Goal: Check status: Verify the current state of an ongoing process or item

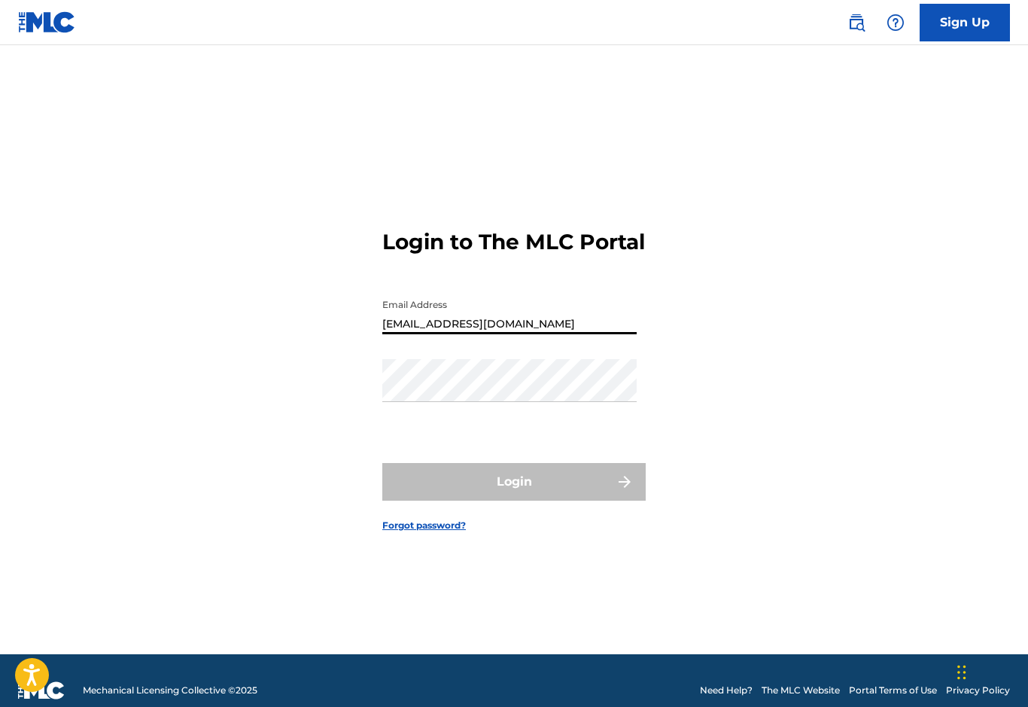
type input "[EMAIL_ADDRESS][DOMAIN_NAME]"
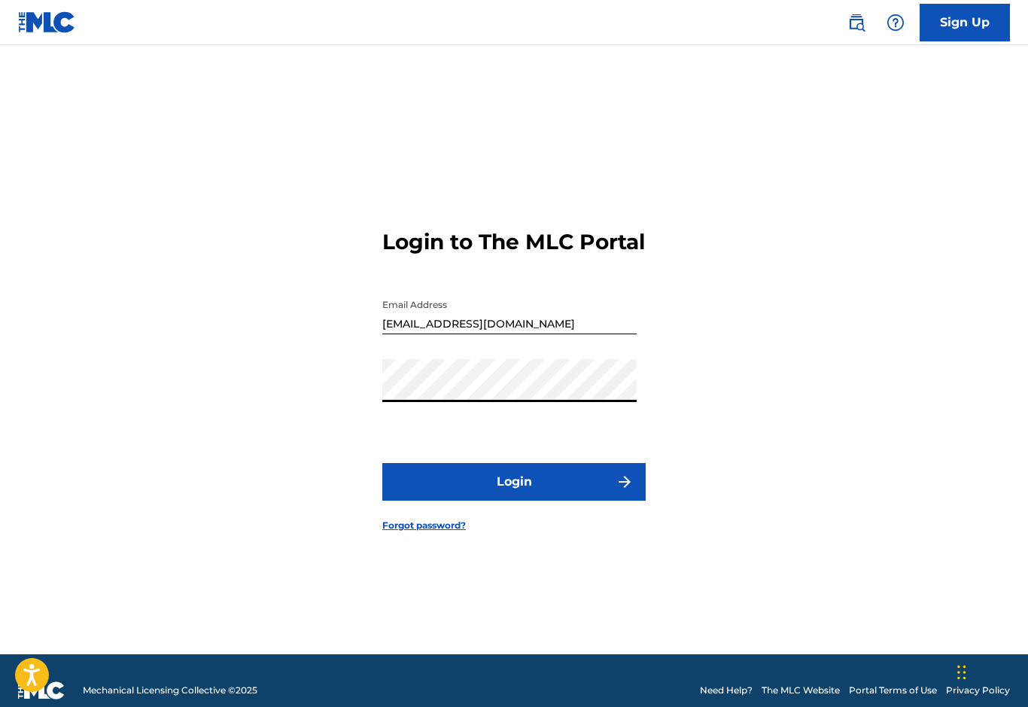
click at [421, 500] on button "Login" at bounding box center [513, 482] width 263 height 38
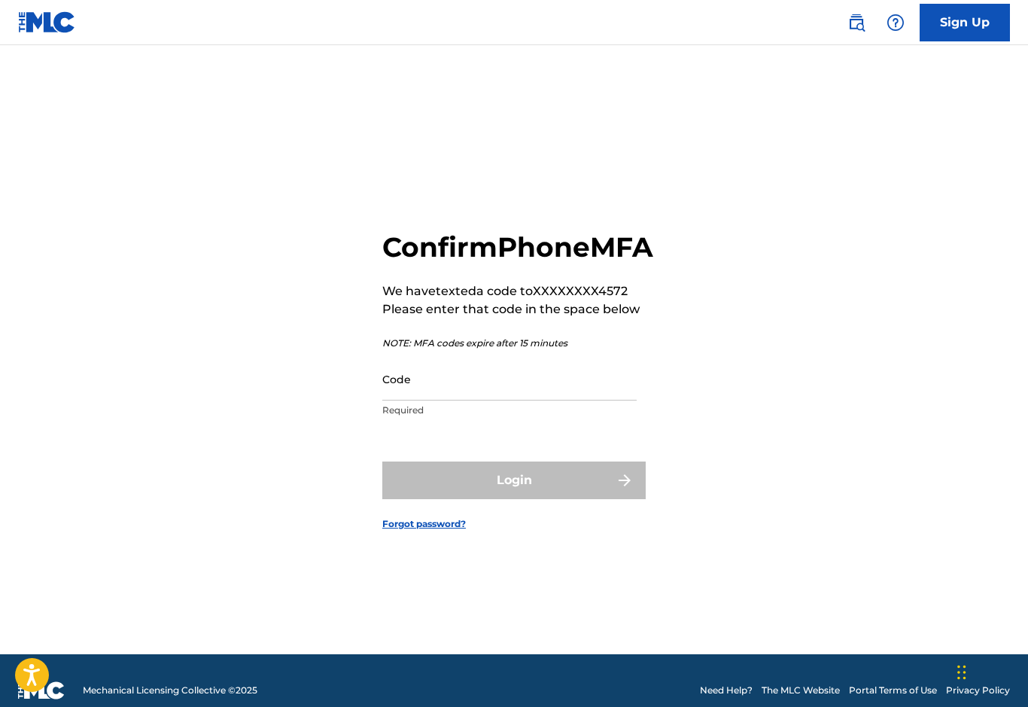
click at [401, 400] on input "Code" at bounding box center [509, 378] width 254 height 43
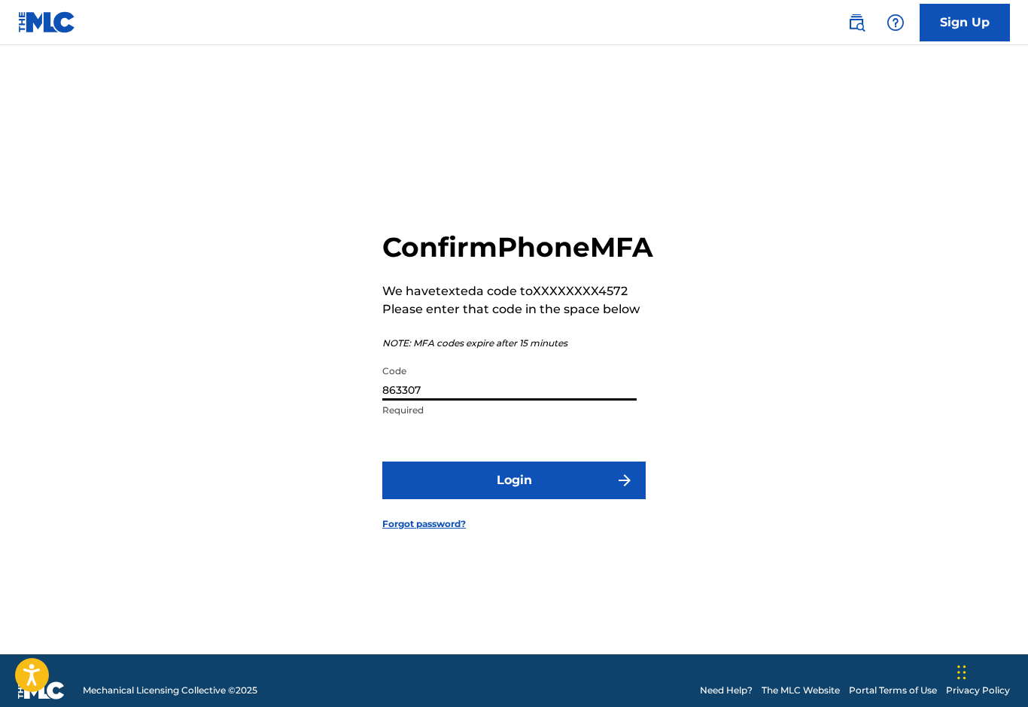
type input "863307"
click at [439, 499] on button "Login" at bounding box center [513, 480] width 263 height 38
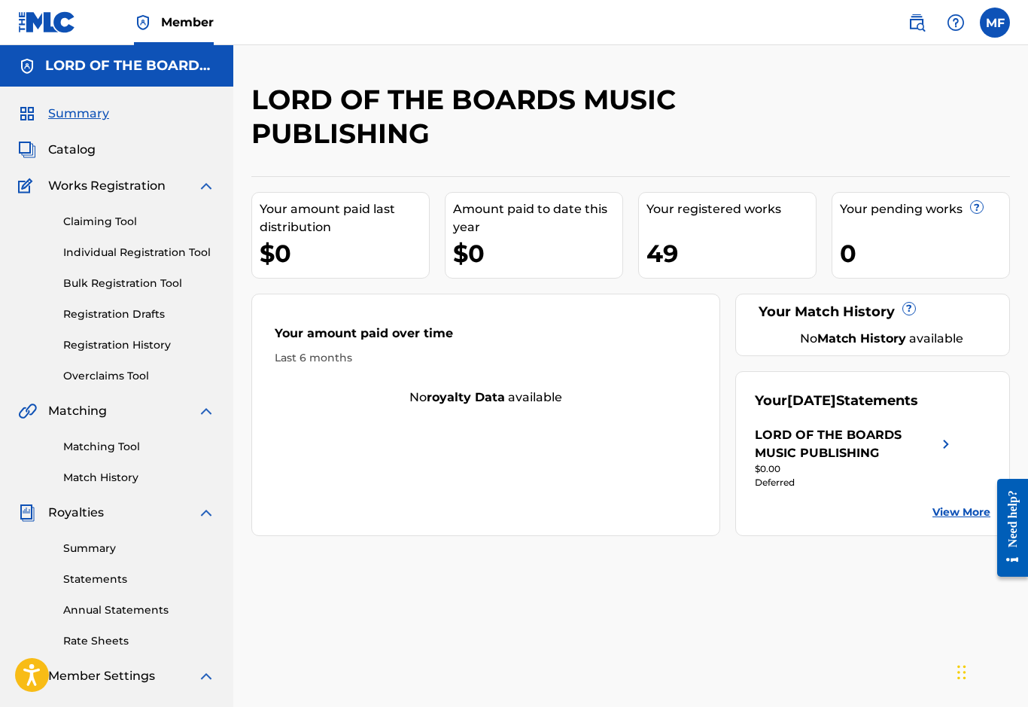
click at [78, 545] on link "Summary" at bounding box center [139, 548] width 152 height 16
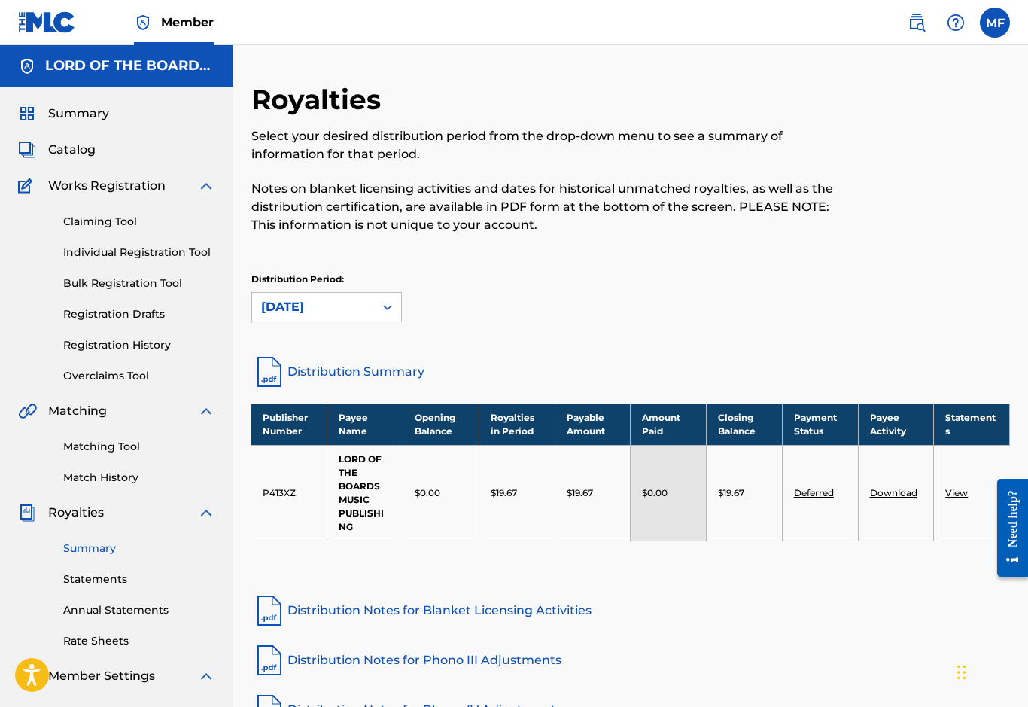
click at [47, 186] on div "Works Registration" at bounding box center [116, 186] width 197 height 18
click at [64, 157] on span "Catalog" at bounding box center [71, 150] width 47 height 18
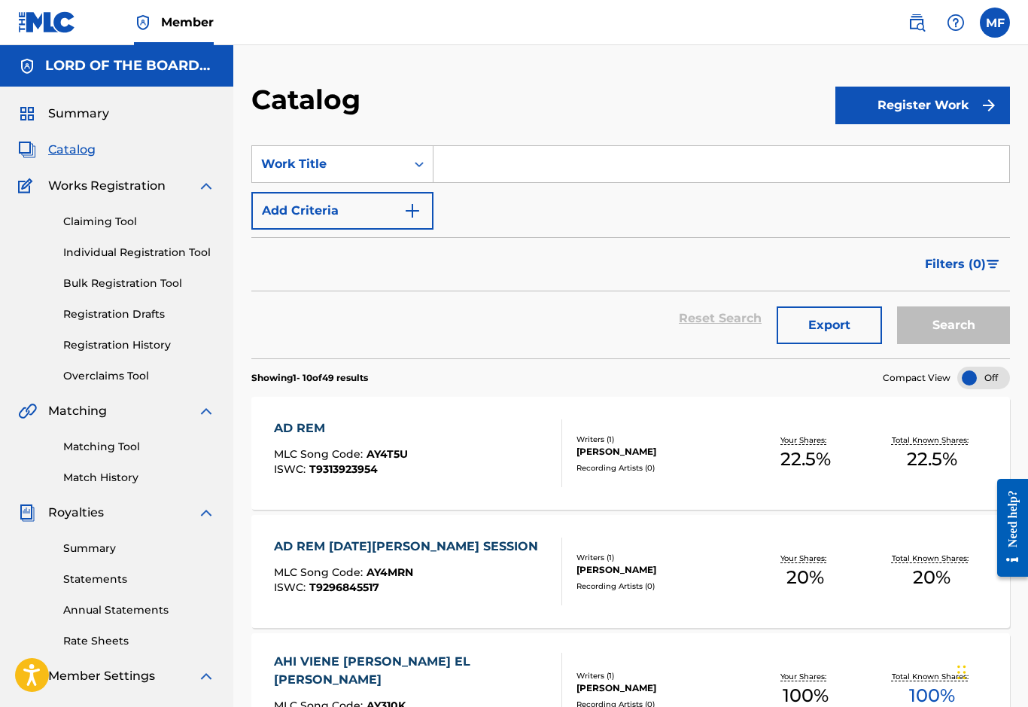
click at [466, 169] on input "Search Form" at bounding box center [721, 164] width 576 height 36
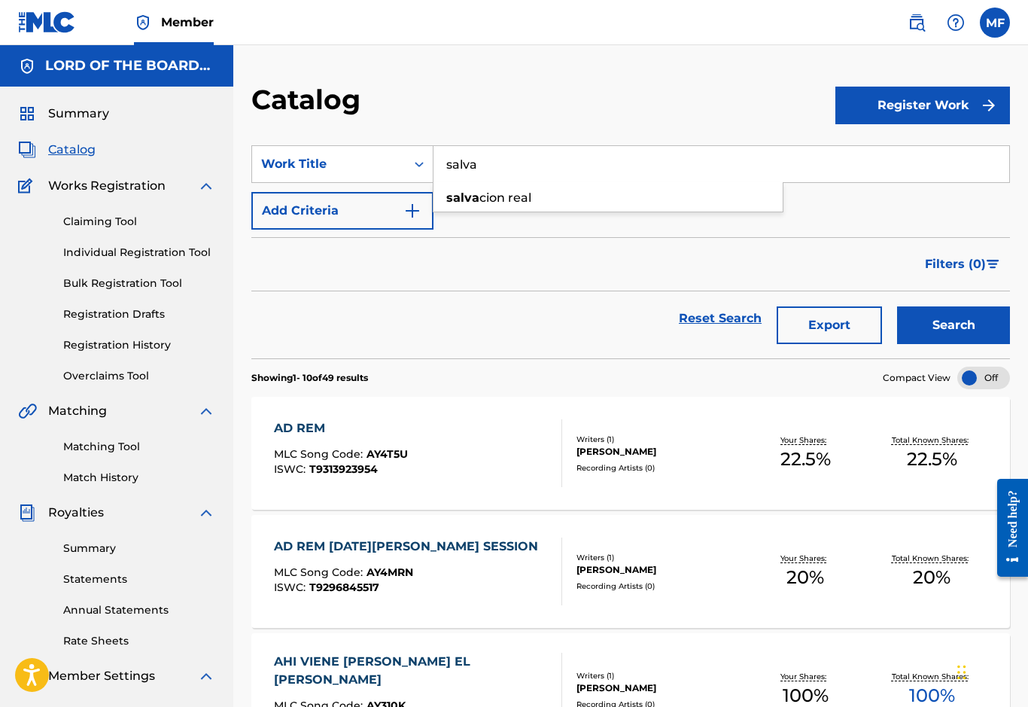
click at [758, 202] on div "[PERSON_NAME] real" at bounding box center [607, 197] width 349 height 27
type input "salvacion real"
click at [977, 324] on button "Search" at bounding box center [953, 325] width 113 height 38
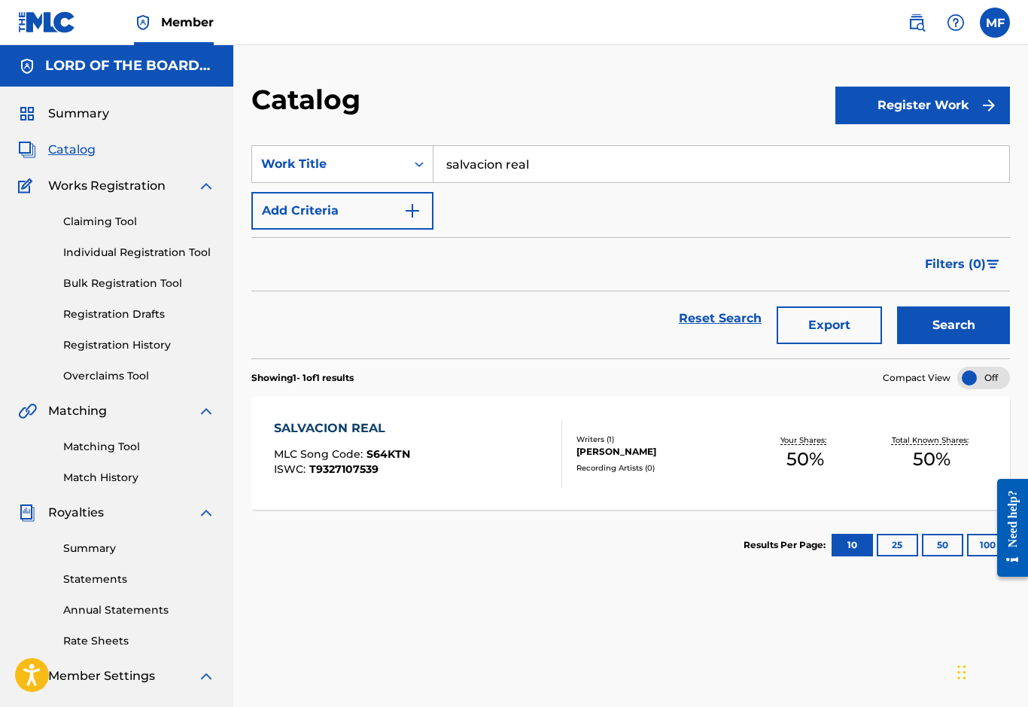
click at [303, 433] on div "SALVACION REAL" at bounding box center [342, 428] width 136 height 18
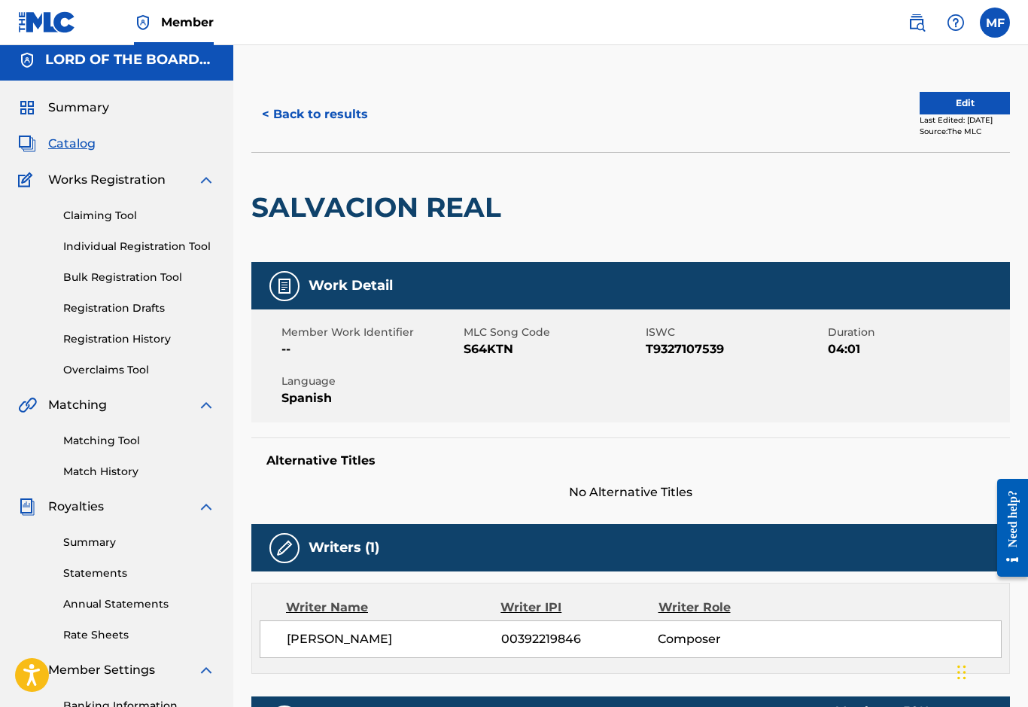
scroll to position [5, 0]
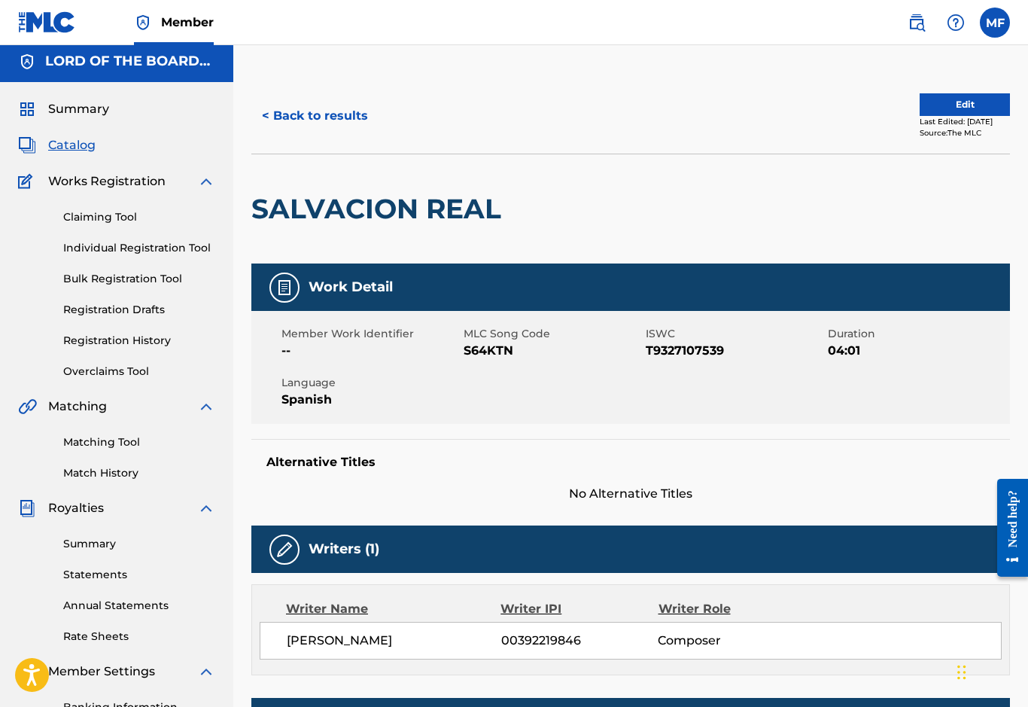
click at [87, 214] on link "Claiming Tool" at bounding box center [139, 217] width 152 height 16
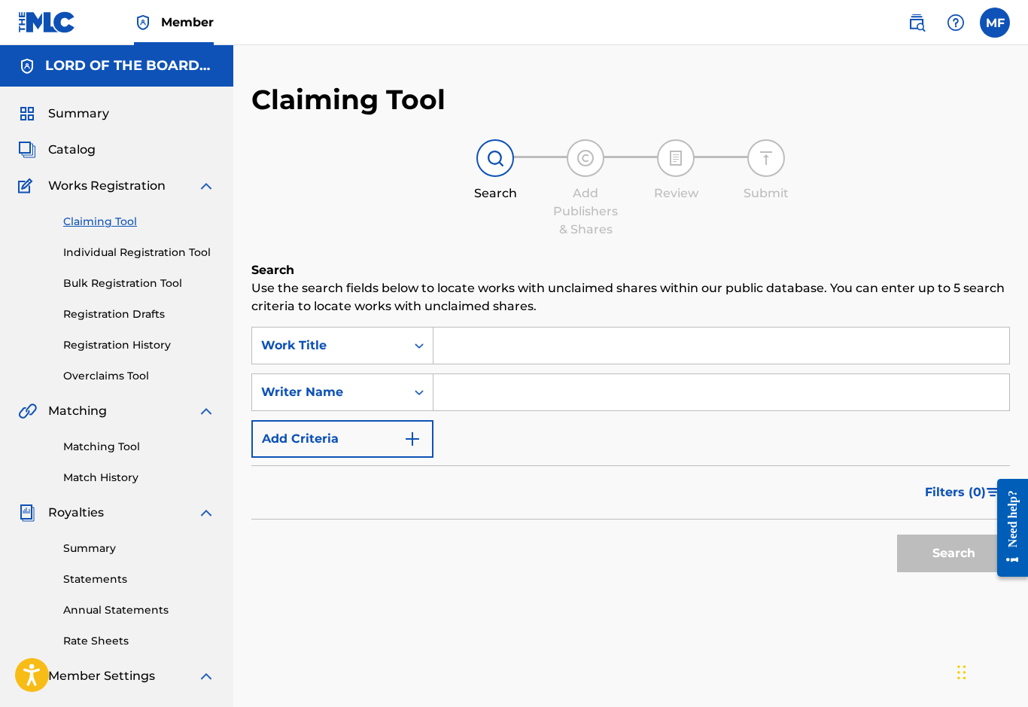
click at [84, 383] on link "Overclaims Tool" at bounding box center [139, 376] width 152 height 16
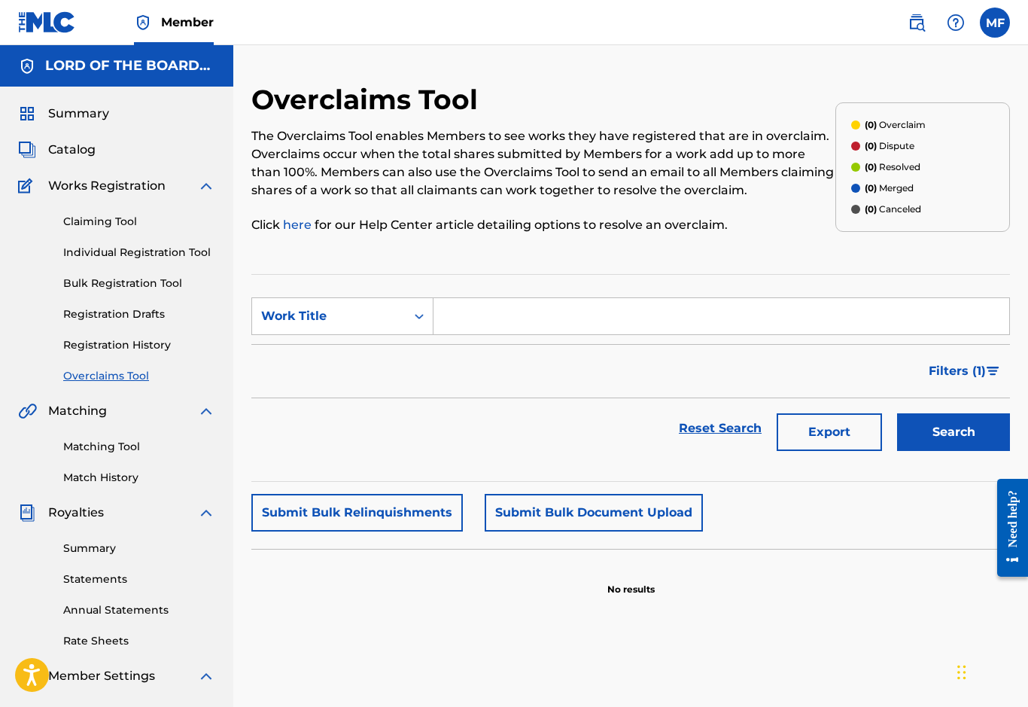
click at [90, 351] on link "Registration History" at bounding box center [139, 345] width 152 height 16
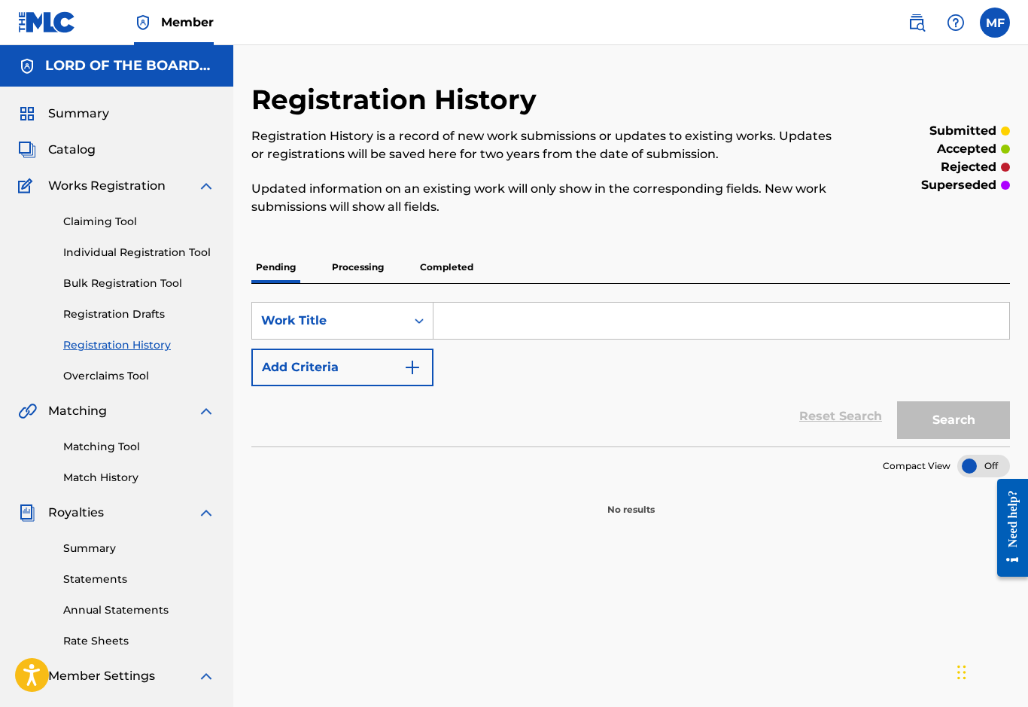
click at [353, 278] on p "Processing" at bounding box center [357, 267] width 61 height 32
click at [447, 282] on p "Completed" at bounding box center [446, 267] width 62 height 32
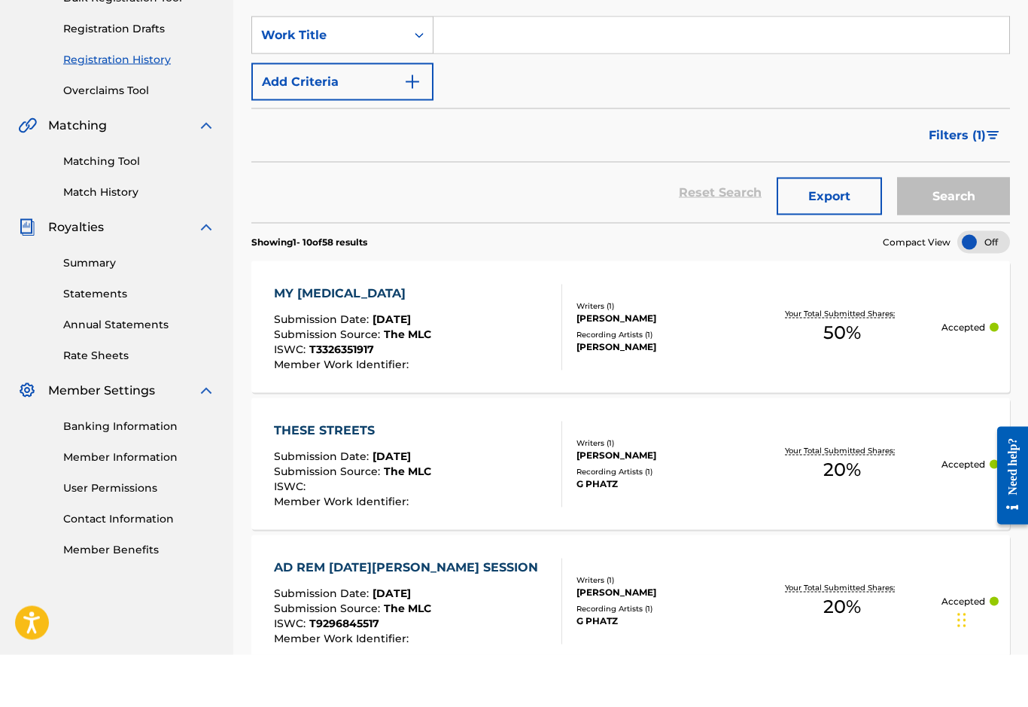
scroll to position [286, 0]
